Goal: Navigation & Orientation: Find specific page/section

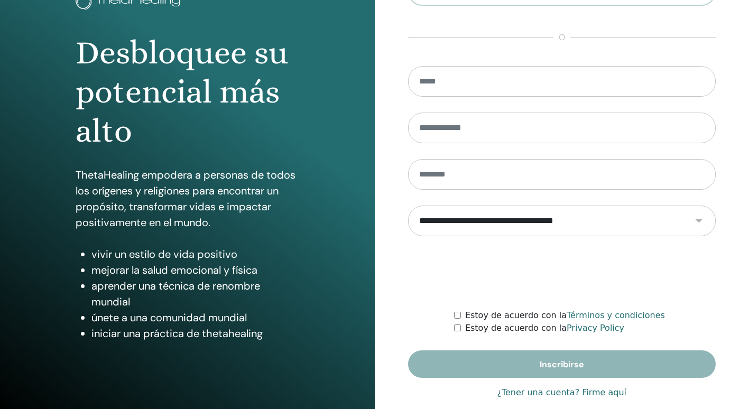
scroll to position [98, 0]
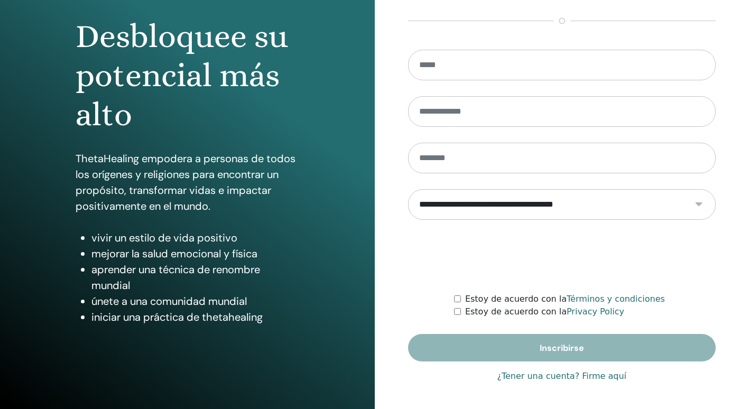
type input "**********"
click at [597, 377] on link "¿Tener una cuenta? Firme aquí" at bounding box center [562, 376] width 130 height 13
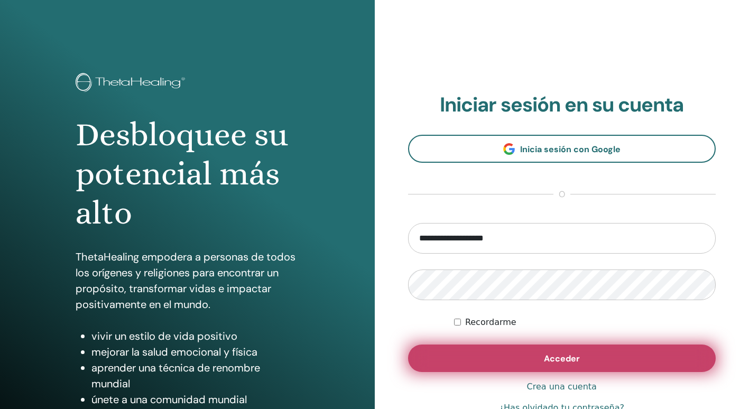
click at [547, 361] on span "Acceder" at bounding box center [562, 358] width 36 height 11
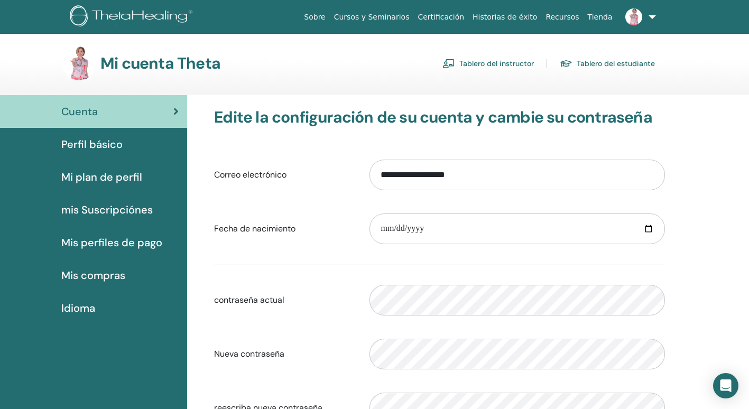
click at [630, 66] on link "Tablero del estudiante" at bounding box center [607, 63] width 95 height 17
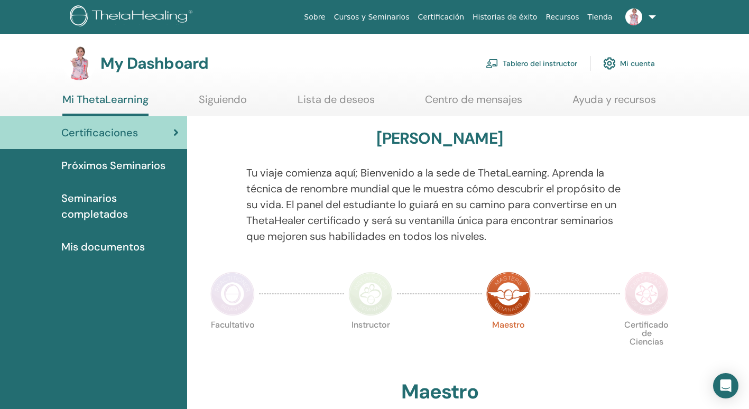
click at [75, 162] on span "Próximos Seminarios" at bounding box center [113, 166] width 104 height 16
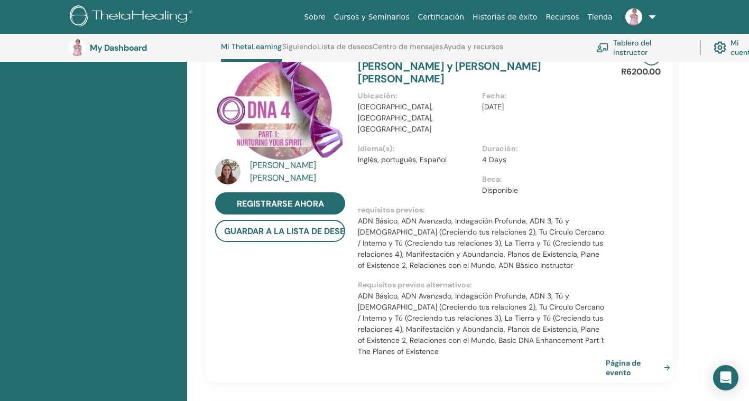
scroll to position [451, 0]
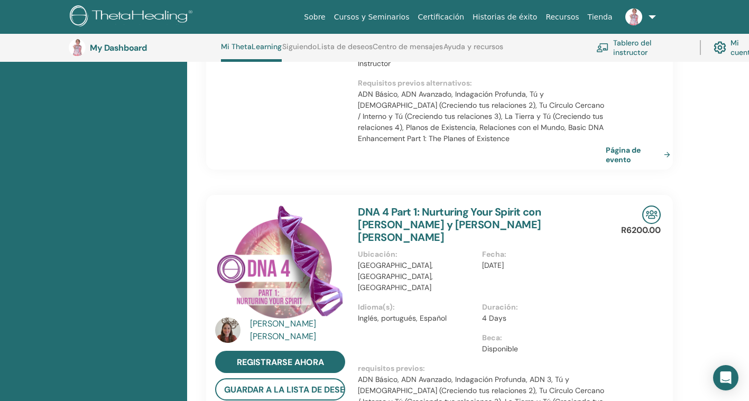
click at [350, 42] on link "Lista de deseos" at bounding box center [345, 50] width 56 height 17
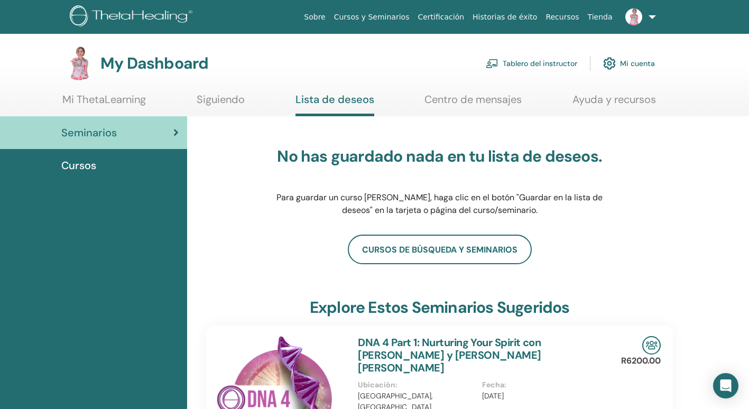
click at [653, 17] on link at bounding box center [638, 17] width 43 height 34
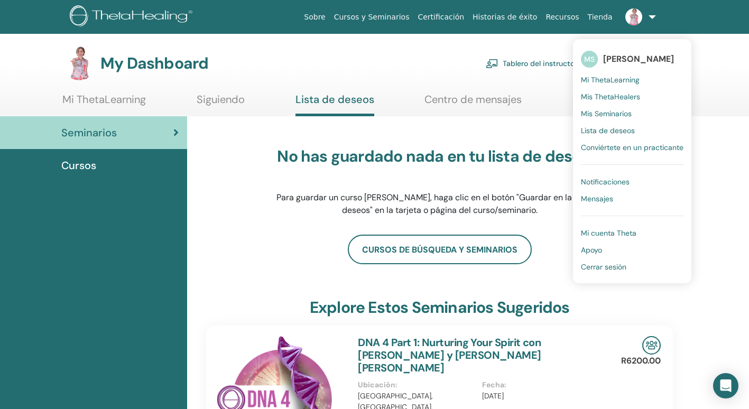
click at [605, 199] on span "Mensajes" at bounding box center [597, 199] width 32 height 10
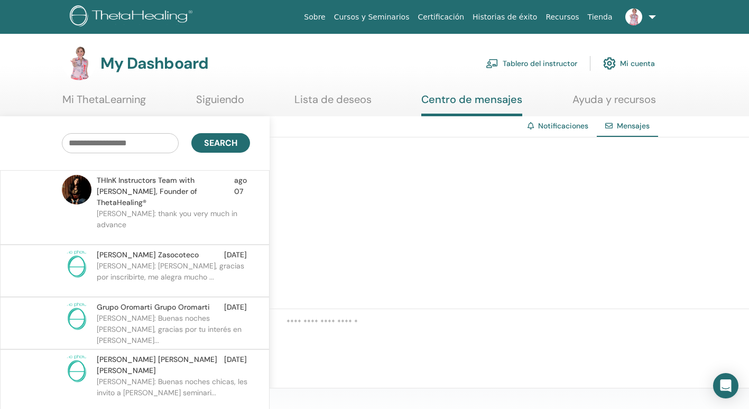
click at [174, 193] on span "THInK Instructors Team with Vianna Stibal, Founder of ThetaHealing®" at bounding box center [165, 191] width 137 height 33
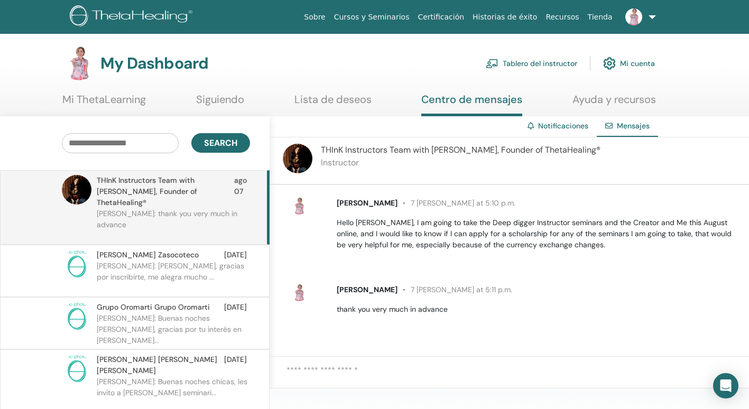
click at [657, 17] on link at bounding box center [638, 17] width 43 height 34
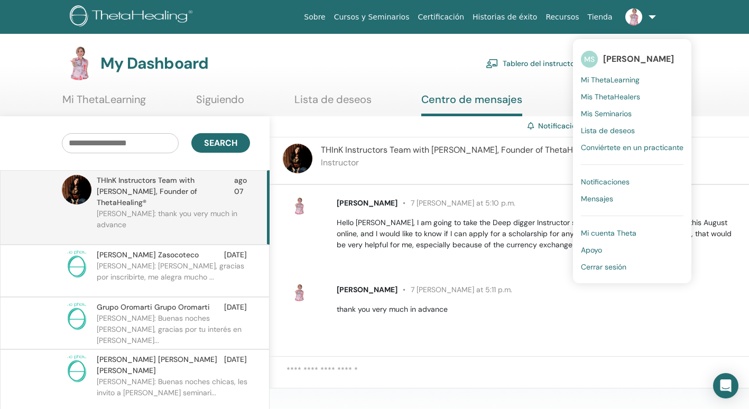
click at [602, 107] on link "Mis Seminarios" at bounding box center [632, 113] width 103 height 17
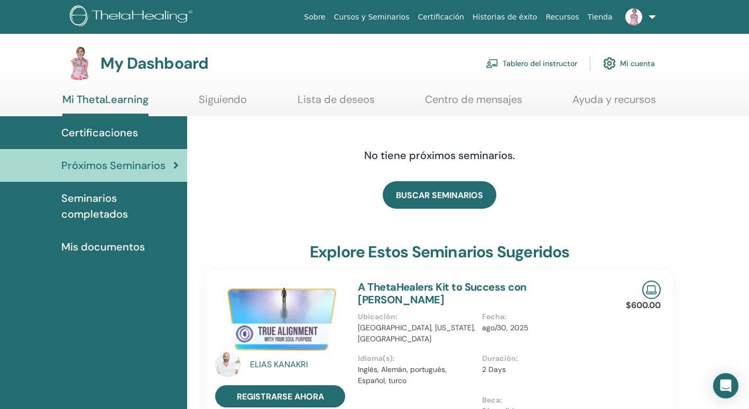
click at [101, 131] on span "Certificaciones" at bounding box center [99, 133] width 77 height 16
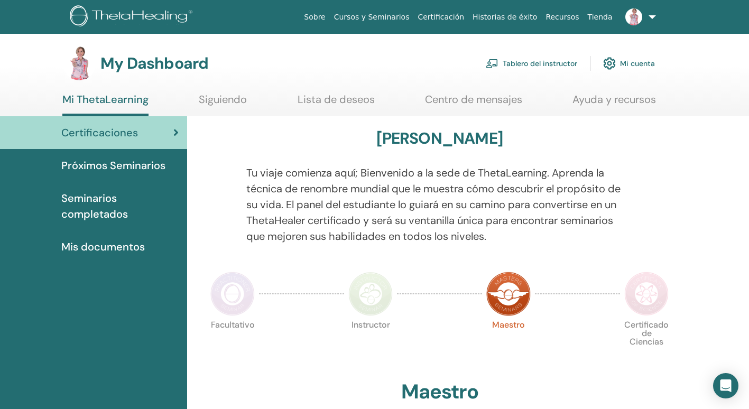
click at [106, 161] on span "Próximos Seminarios" at bounding box center [113, 166] width 104 height 16
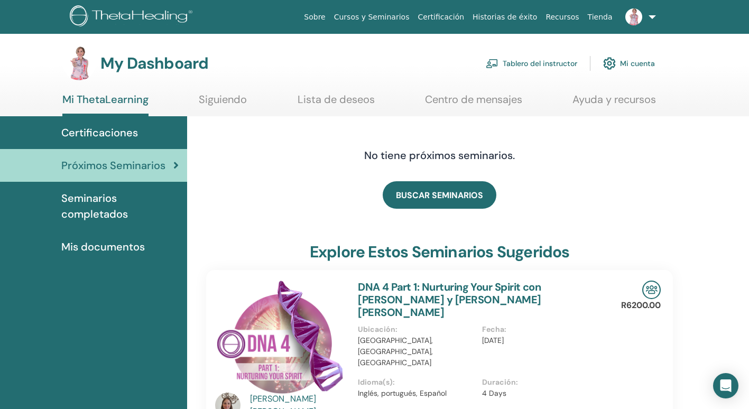
click at [455, 102] on link "Centro de mensajes" at bounding box center [473, 103] width 97 height 21
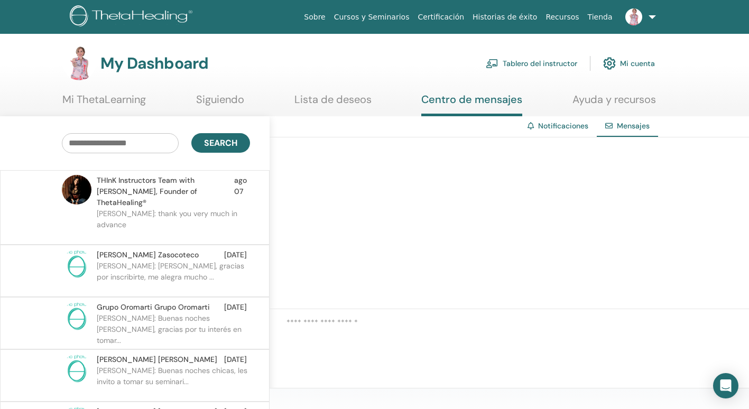
click at [555, 58] on link "Tablero del instructor" at bounding box center [531, 63] width 91 height 23
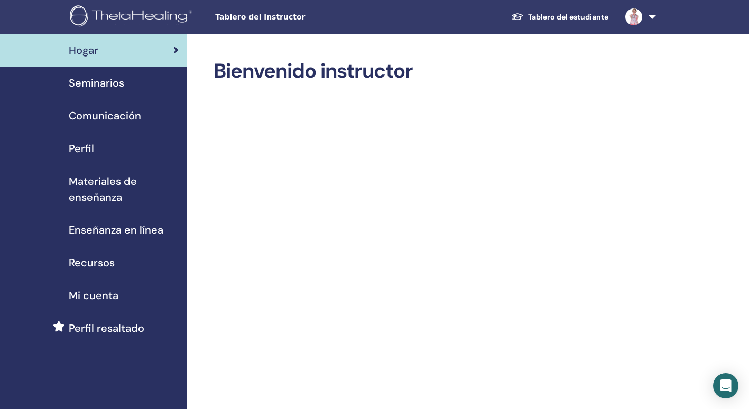
click at [598, 15] on link "Tablero del estudiante" at bounding box center [560, 17] width 114 height 20
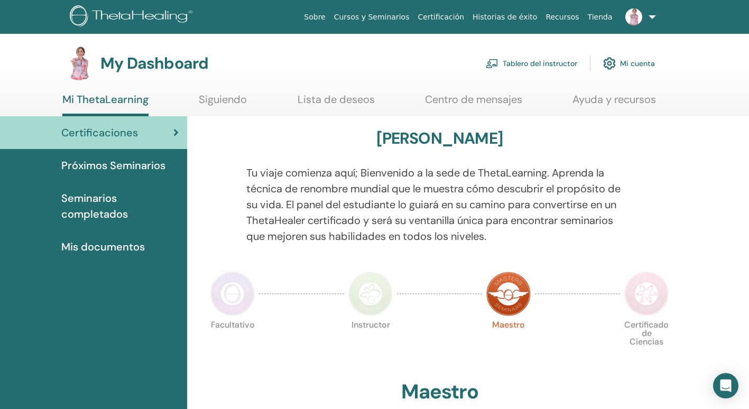
click at [327, 96] on link "Lista de deseos" at bounding box center [336, 103] width 77 height 21
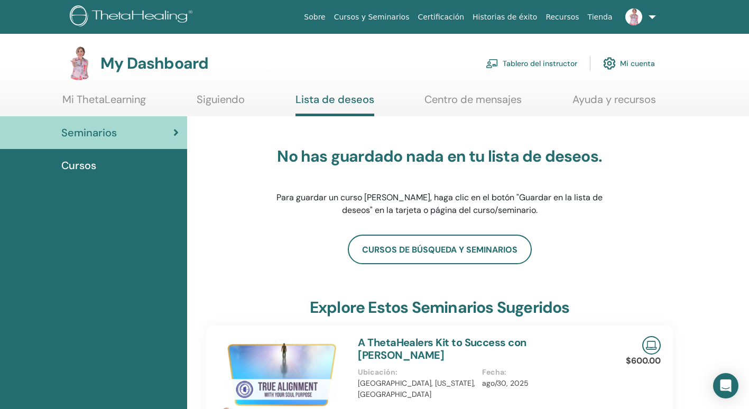
click at [81, 164] on span "Cursos" at bounding box center [78, 166] width 35 height 16
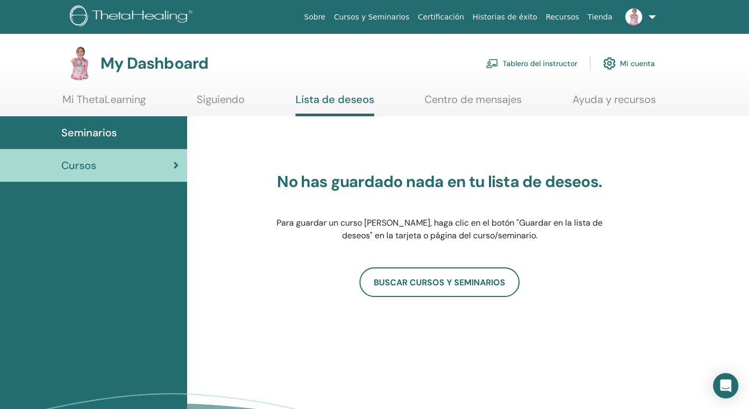
click at [85, 131] on span "Seminarios" at bounding box center [89, 133] width 56 height 16
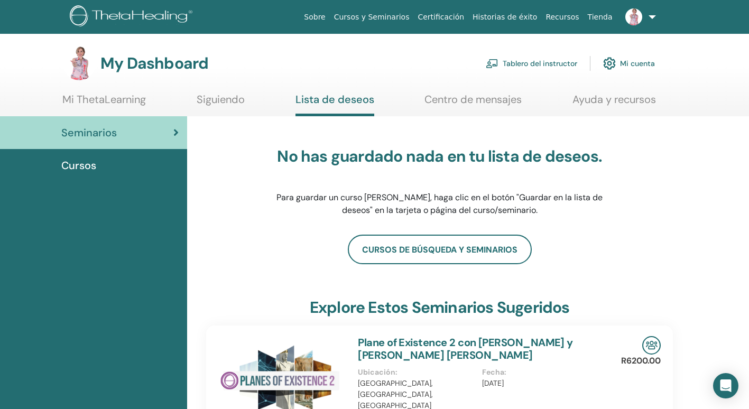
click at [640, 62] on link "Mi cuenta" at bounding box center [629, 63] width 52 height 23
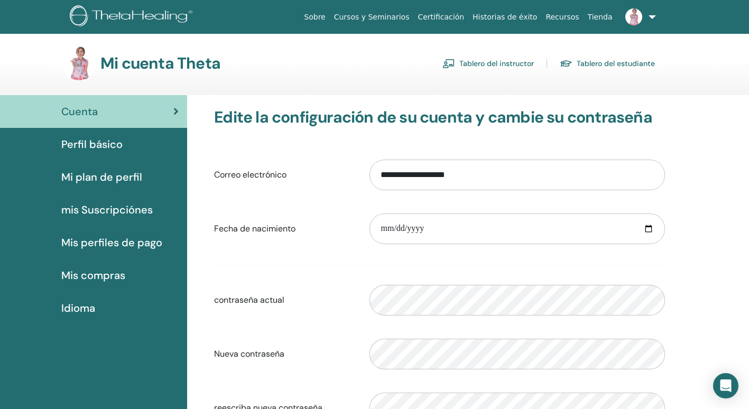
click at [652, 18] on link at bounding box center [638, 17] width 43 height 34
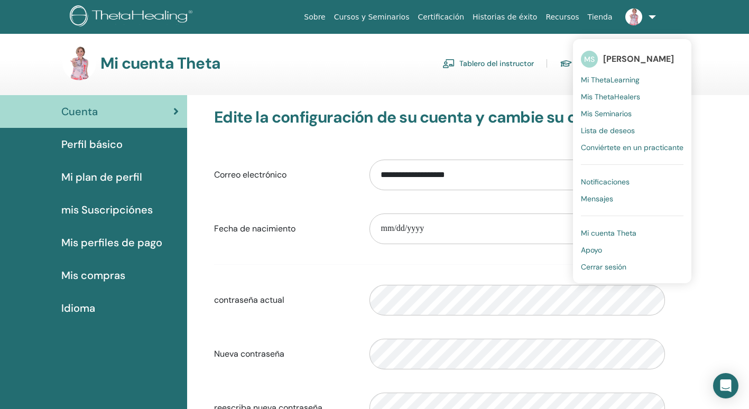
click at [610, 264] on span "Cerrar sesión" at bounding box center [603, 267] width 45 height 10
